Goal: Find specific page/section: Find specific page/section

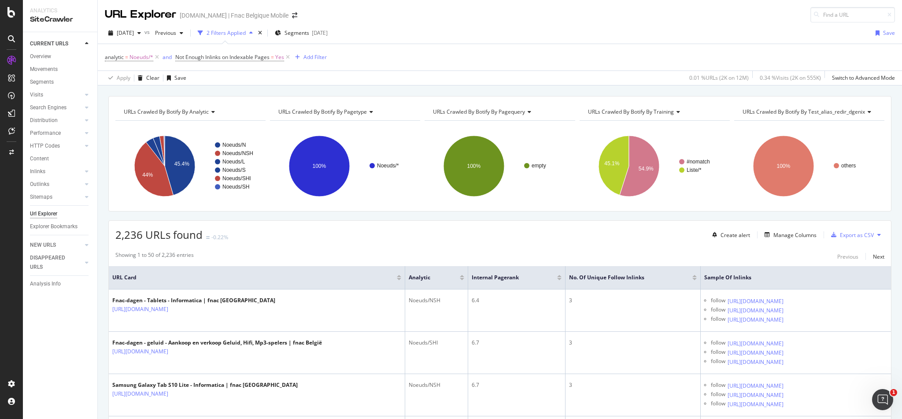
scroll to position [881, 0]
